Goal: Information Seeking & Learning: Learn about a topic

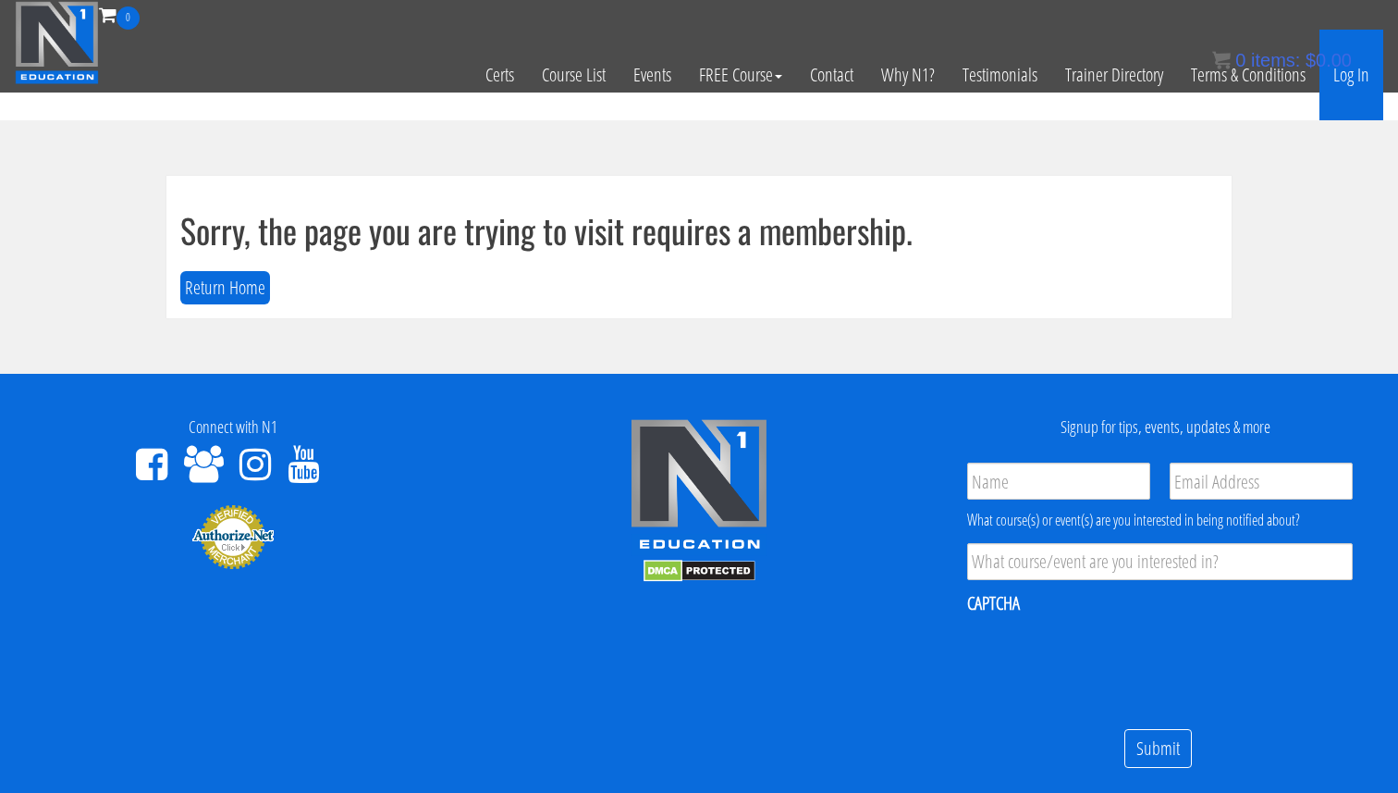
click at [1350, 82] on link "Log In" at bounding box center [1352, 75] width 64 height 91
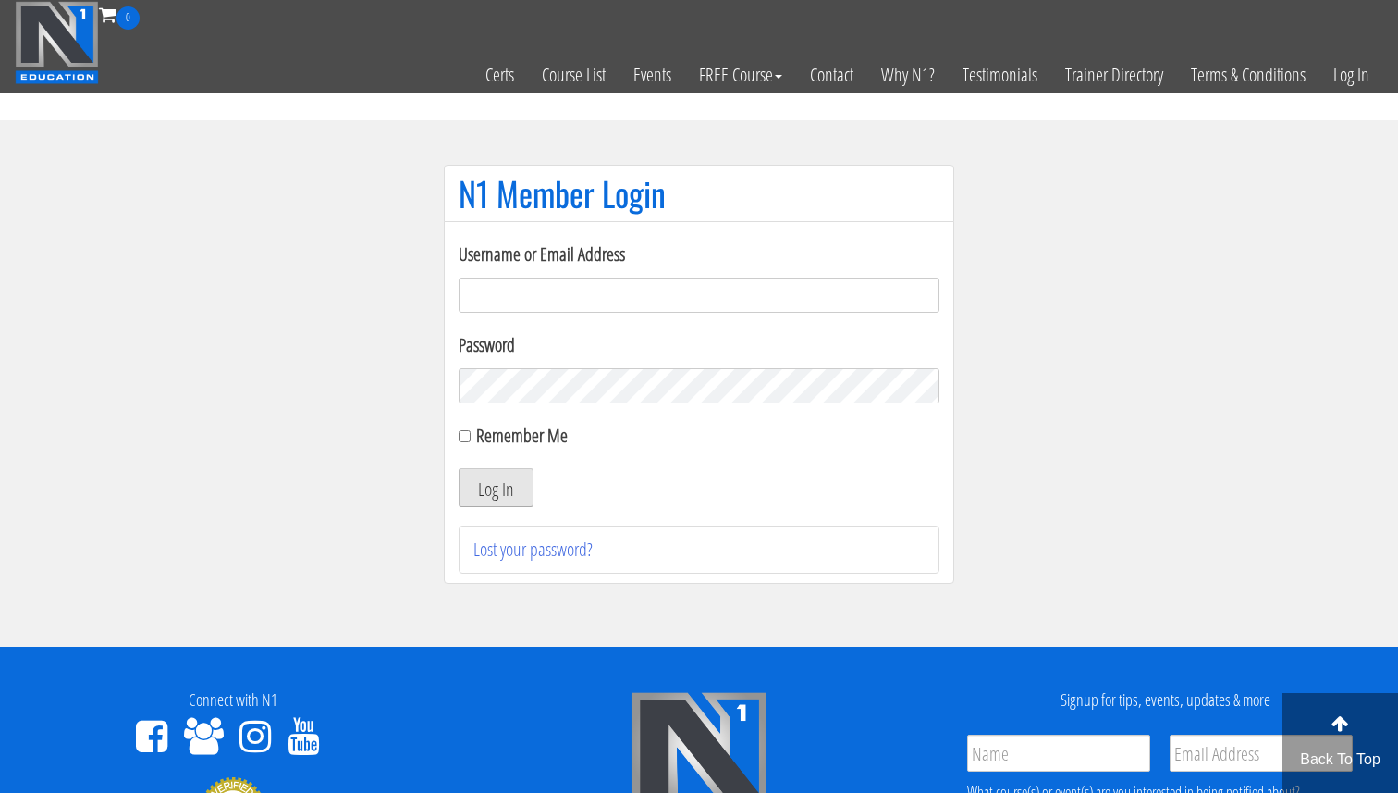
type input "Valerioacri@gmail.com"
click at [507, 487] on button "Log In" at bounding box center [496, 487] width 75 height 39
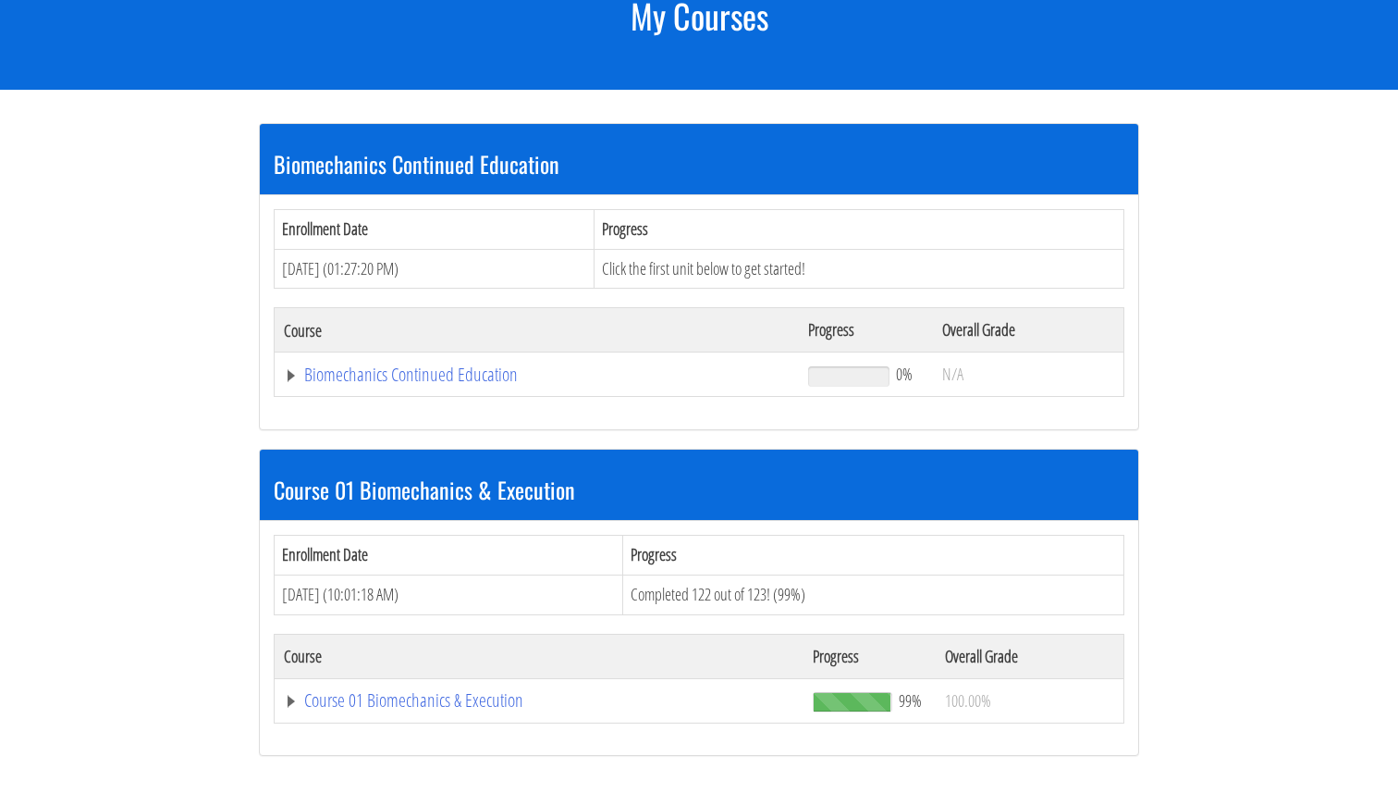
scroll to position [276, 0]
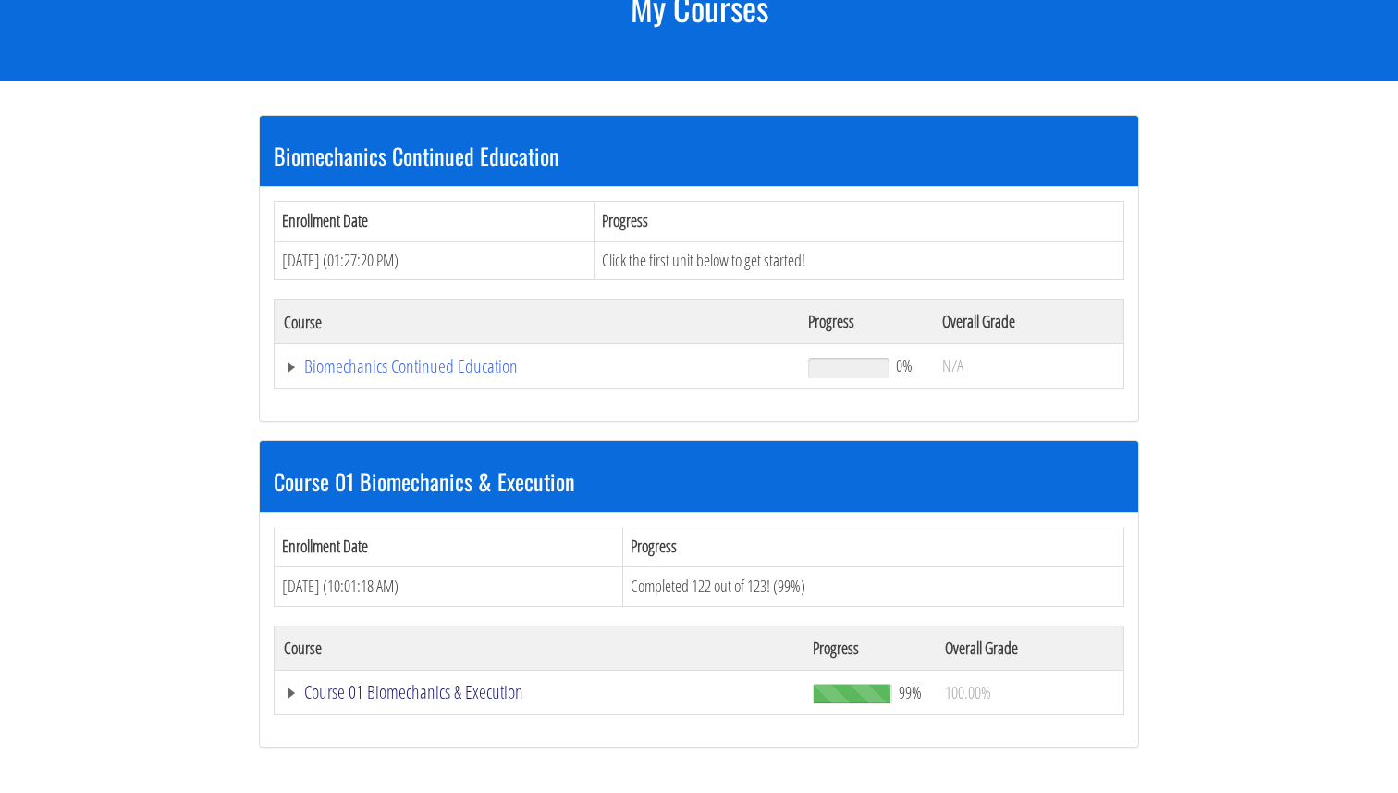
click at [426, 686] on link "Course 01 Biomechanics & Execution" at bounding box center [539, 692] width 511 height 18
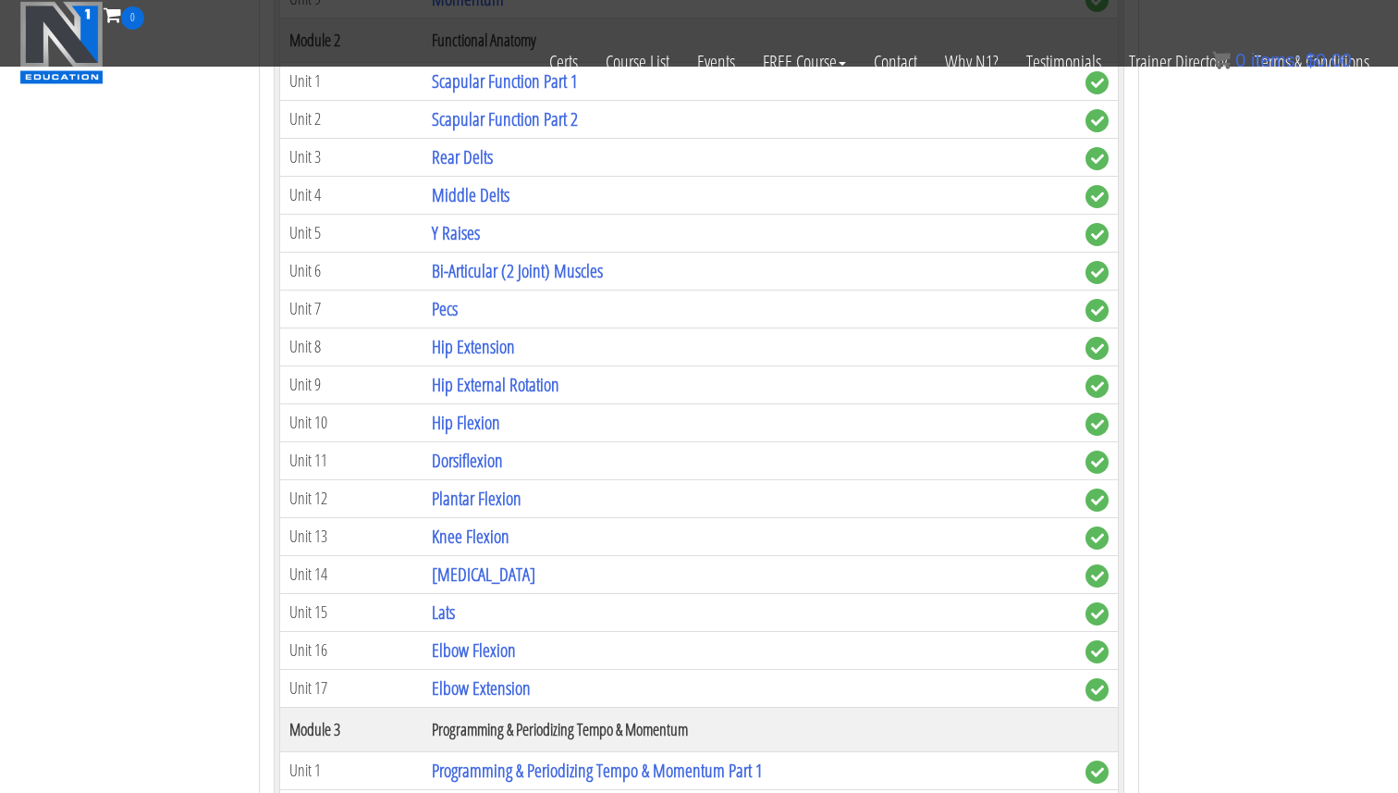
scroll to position [1254, 0]
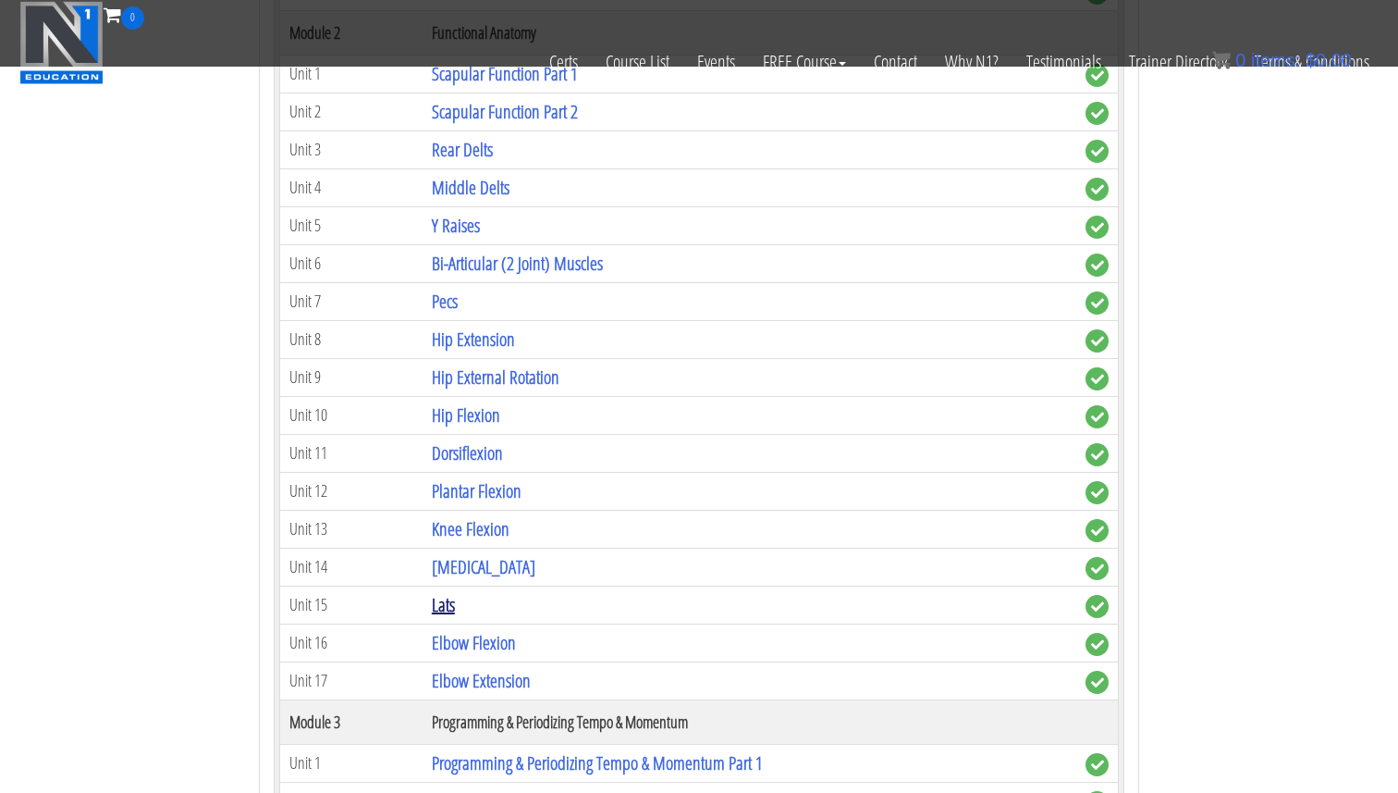
click at [447, 603] on link "Lats" at bounding box center [443, 604] width 23 height 25
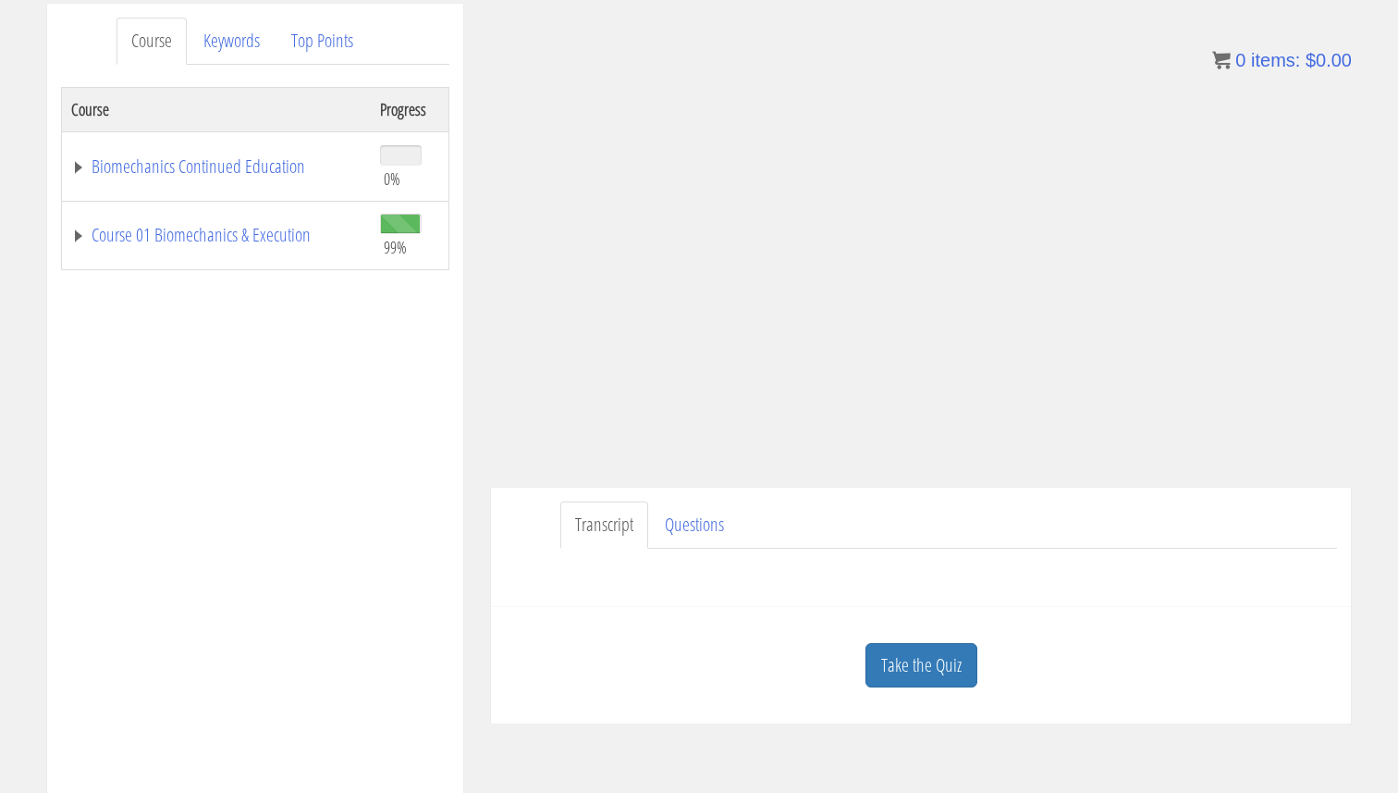
scroll to position [250, 0]
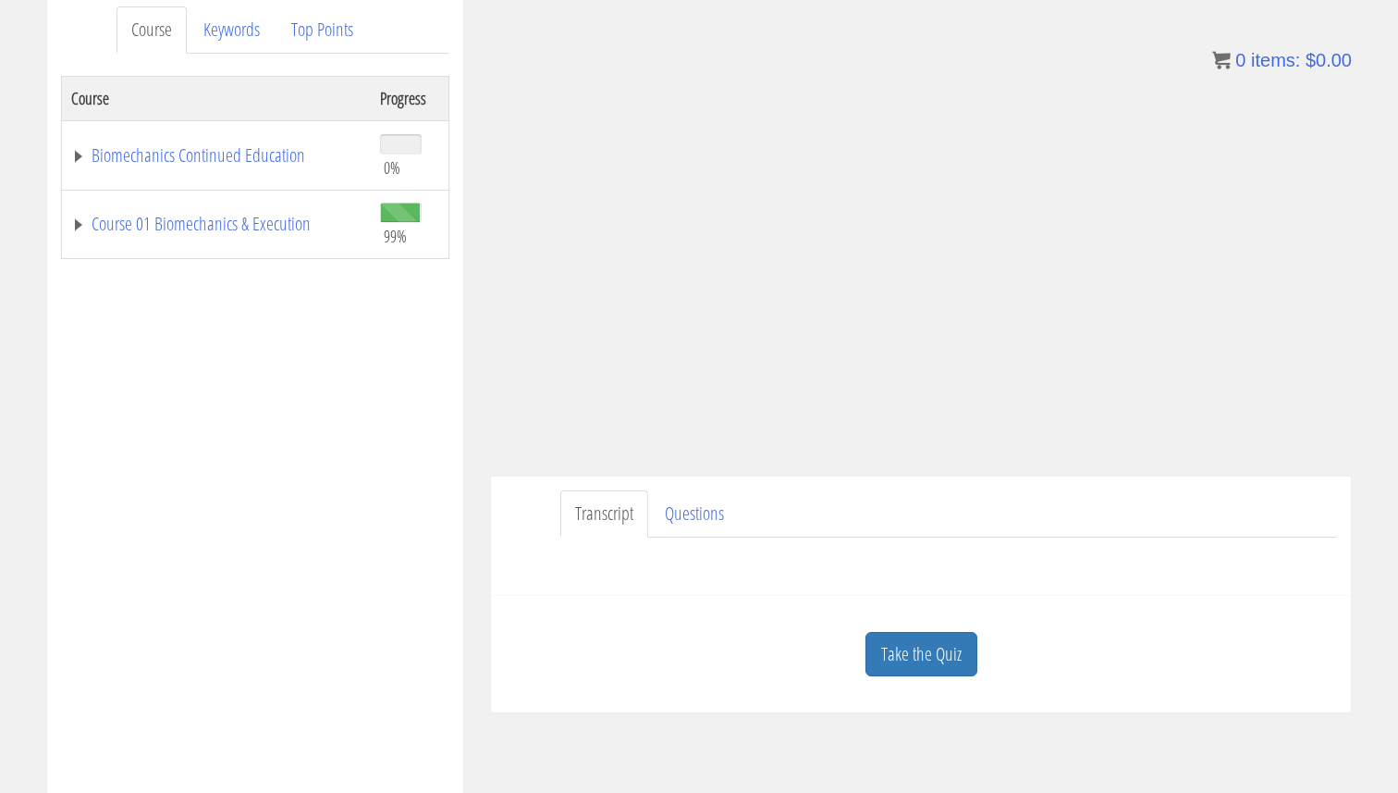
click at [1035, 544] on div "Have a question on this unit? Please submit it here: Name * First Last Email * *" at bounding box center [921, 559] width 832 height 44
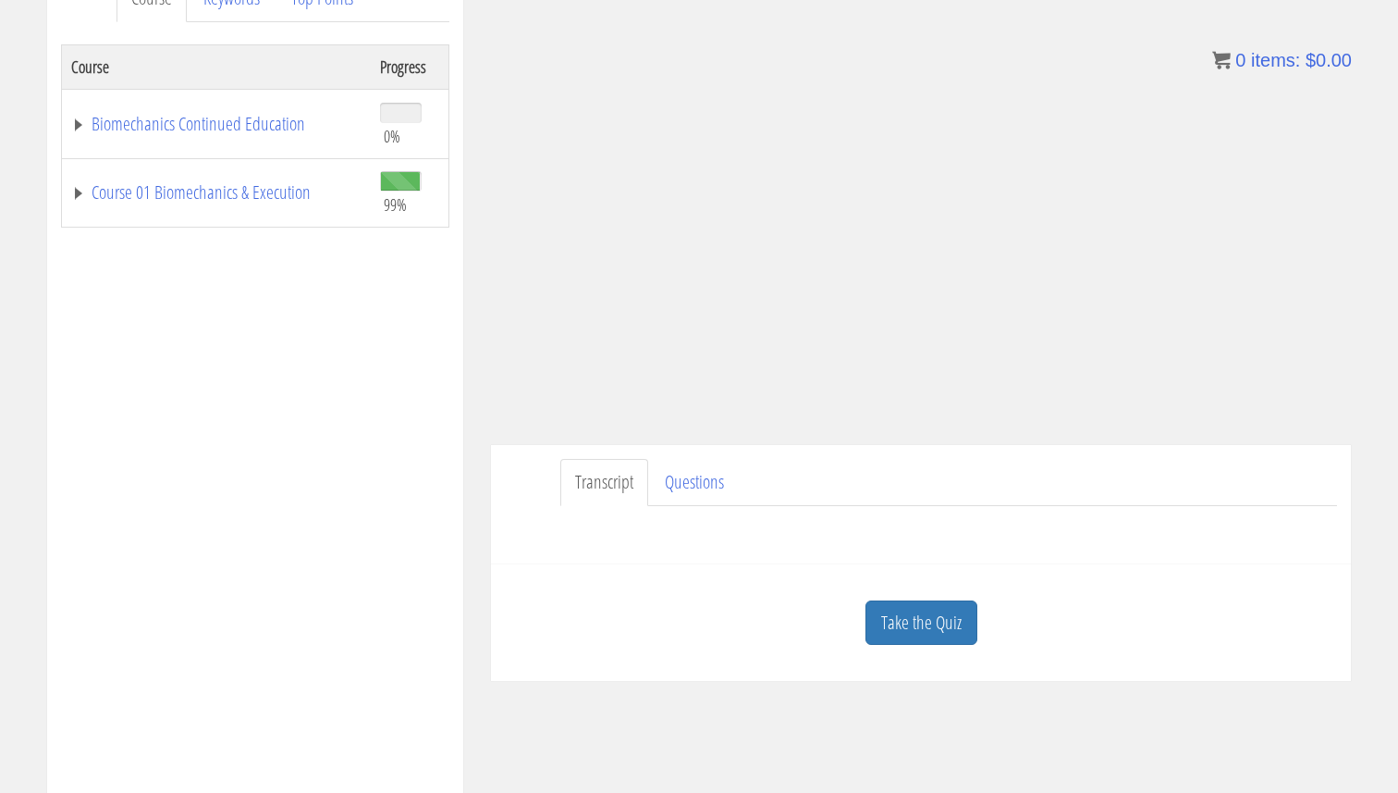
scroll to position [283, 0]
